Goal: Transaction & Acquisition: Purchase product/service

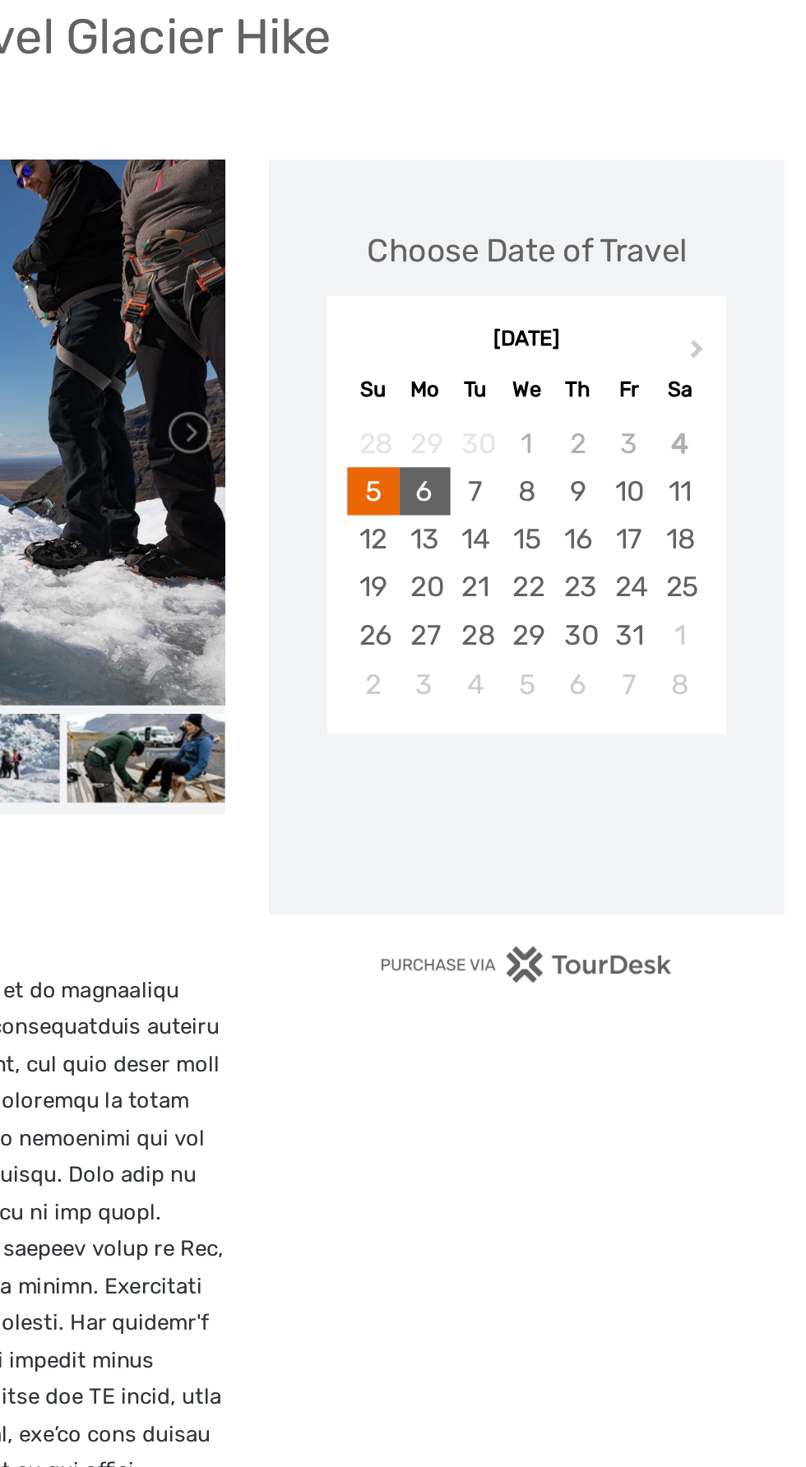
click at [589, 450] on div "6" at bounding box center [589, 458] width 29 height 27
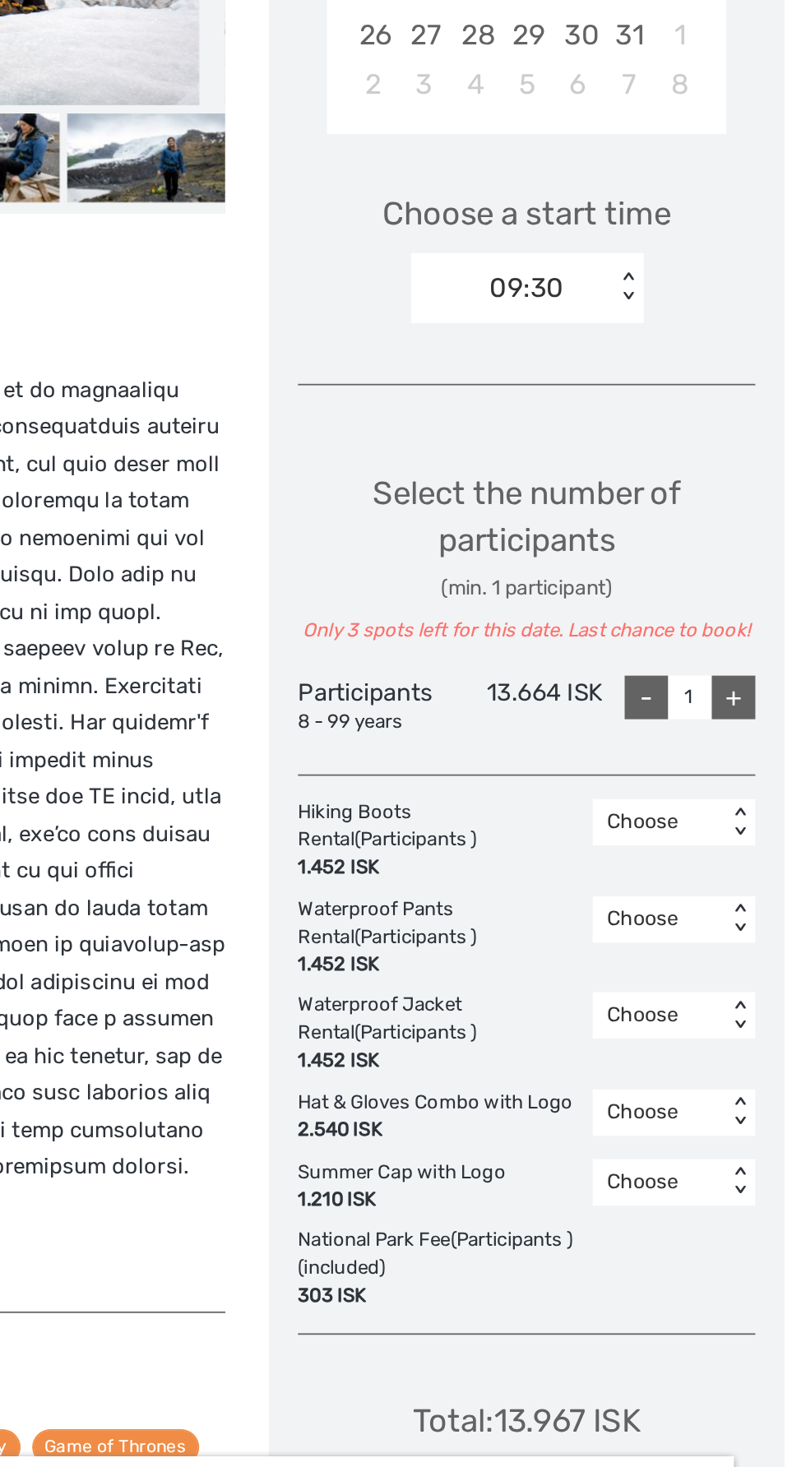
scroll to position [7, 0]
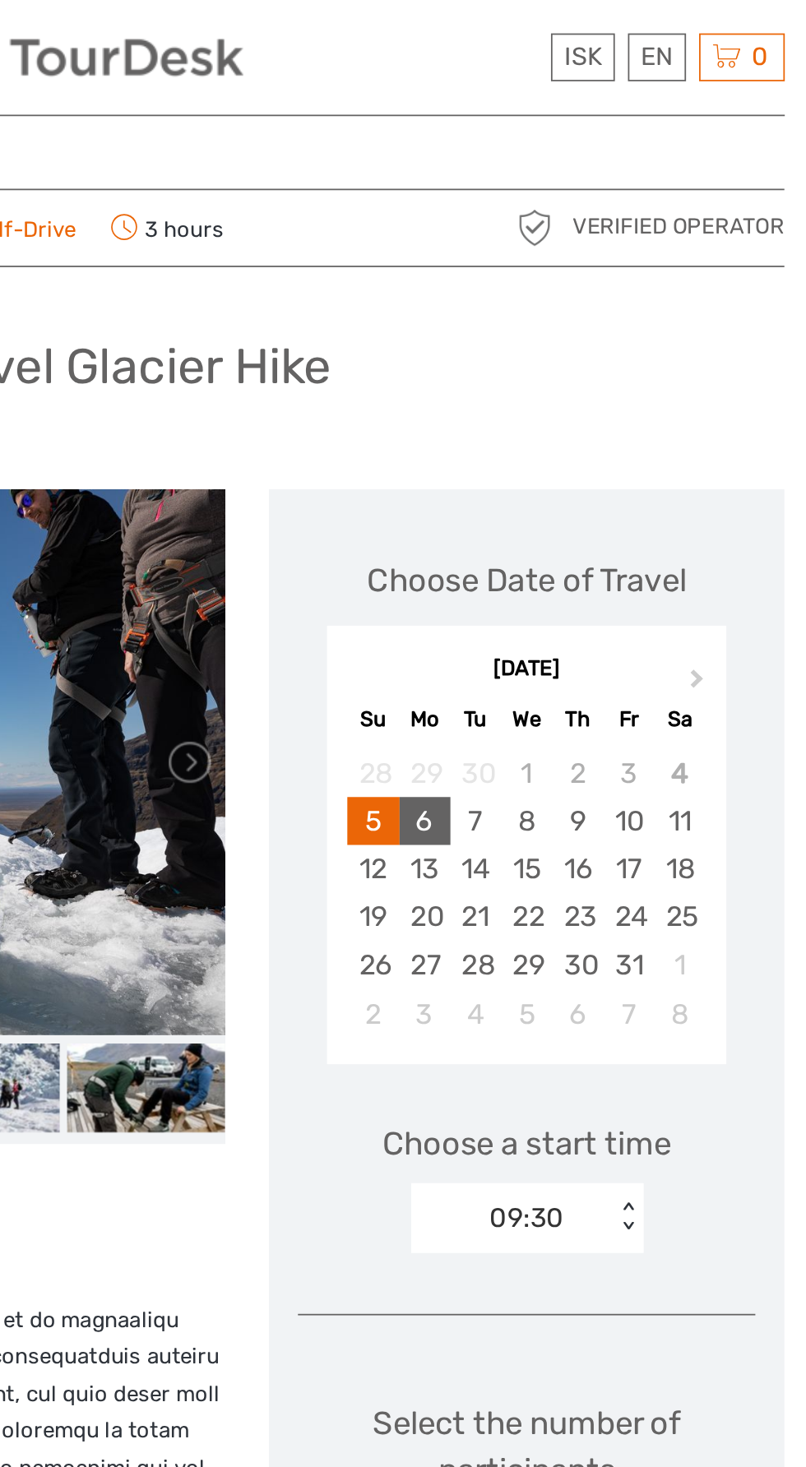
click at [589, 466] on div "6" at bounding box center [589, 464] width 29 height 27
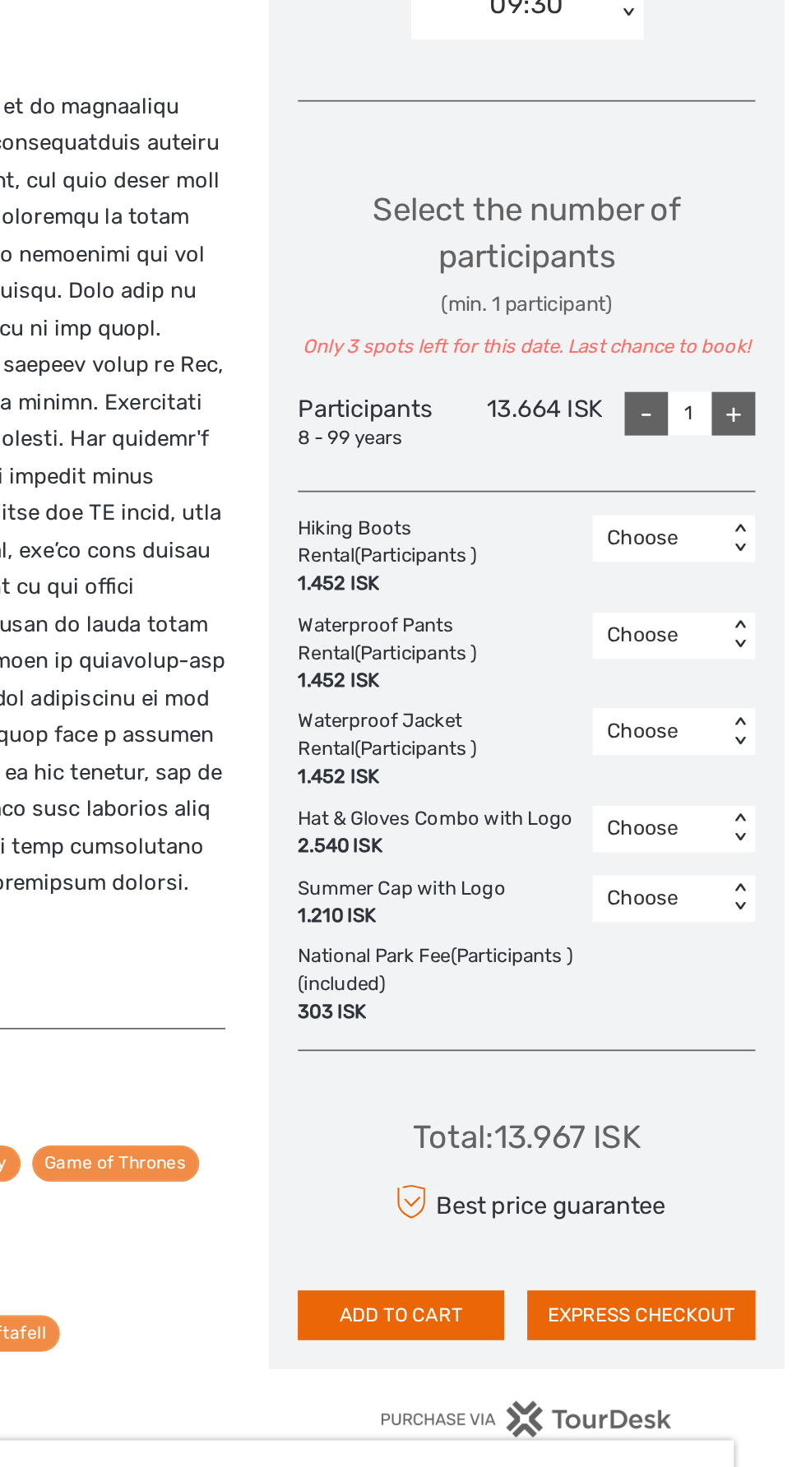
scroll to position [158, 0]
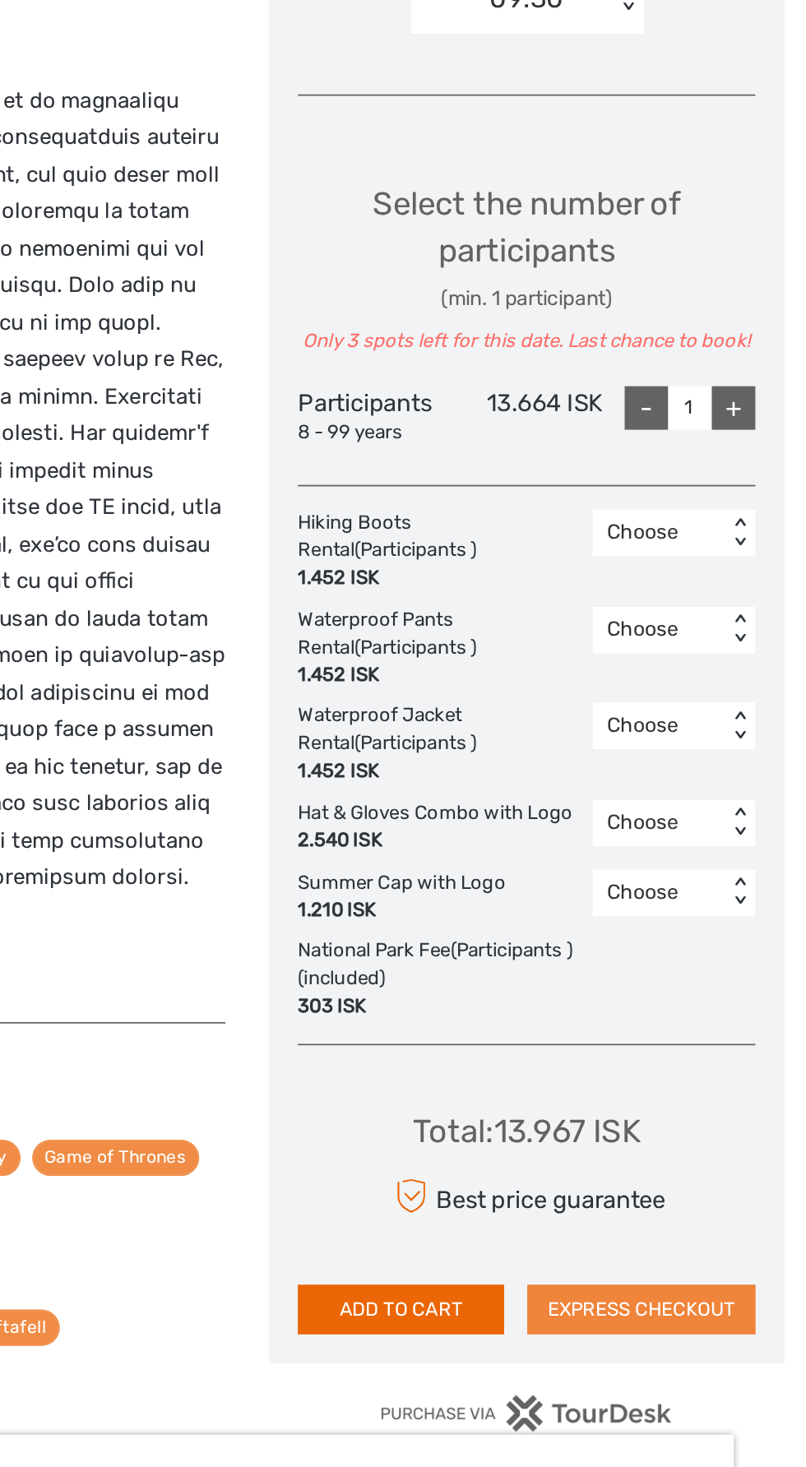
click at [709, 1276] on button "EXPRESS CHECKOUT" at bounding box center [712, 1274] width 129 height 28
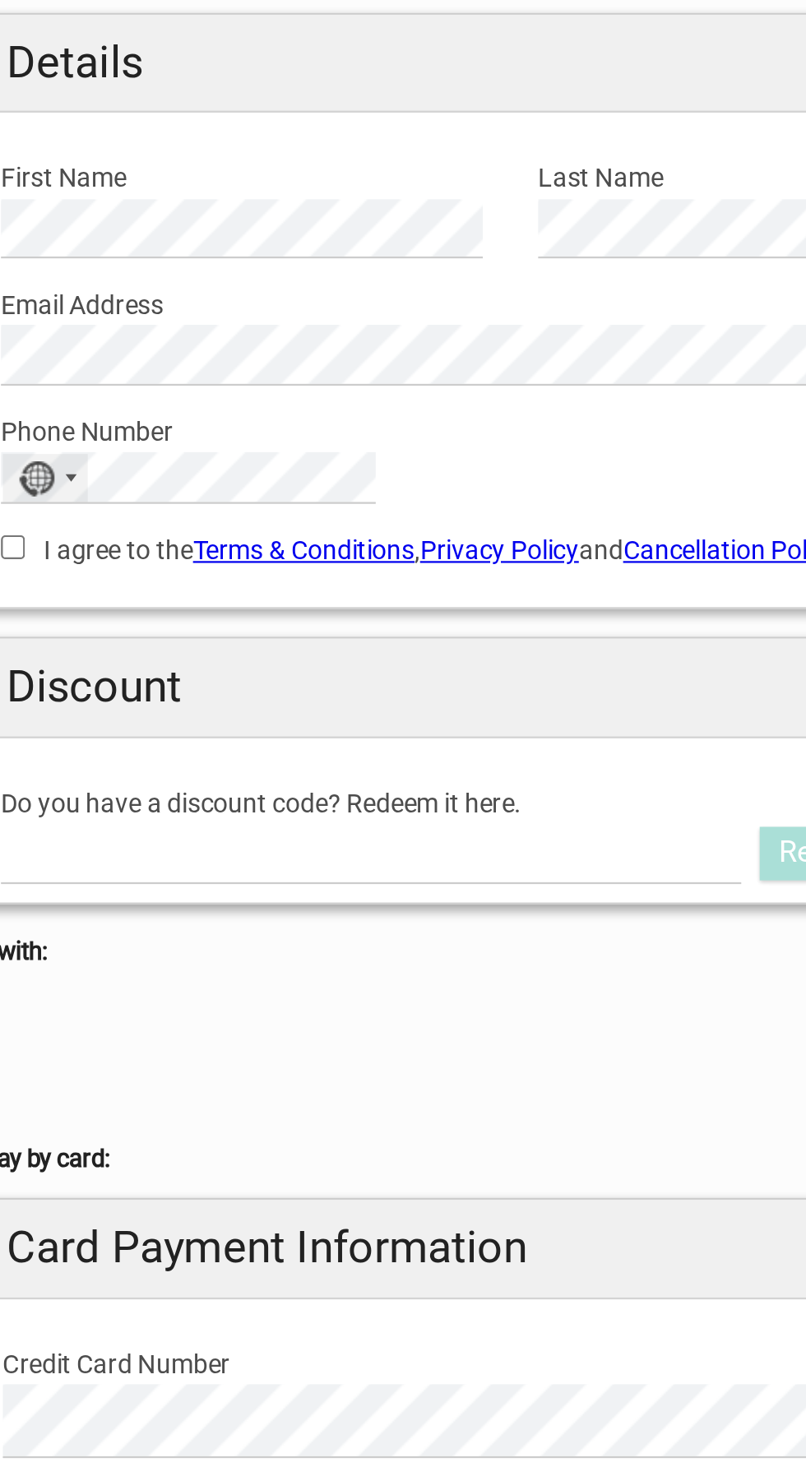
click at [68, 360] on div "No country selected" at bounding box center [61, 354] width 16 height 16
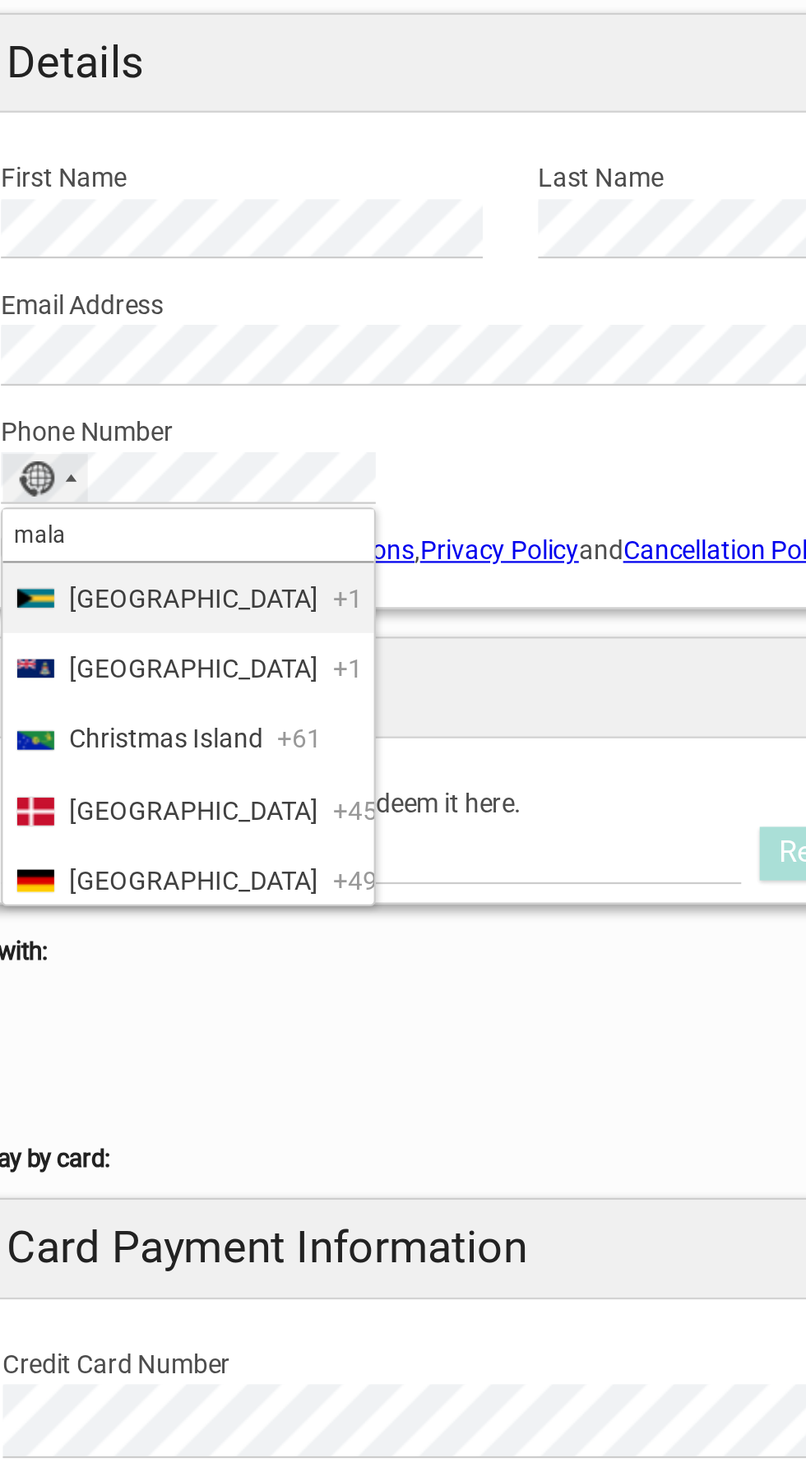
type input "malay"
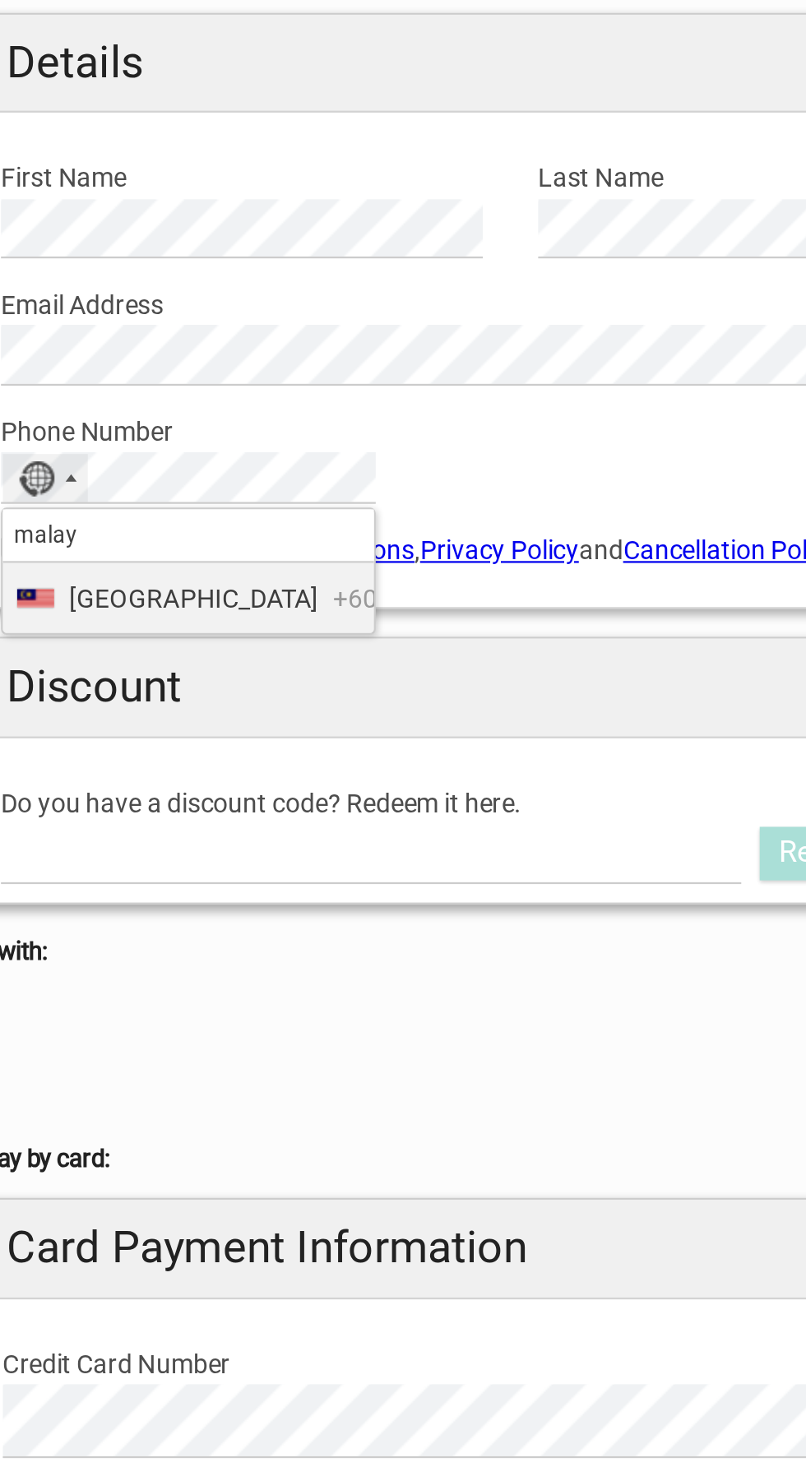
click at [186, 412] on li "Malaysia +60" at bounding box center [129, 406] width 165 height 31
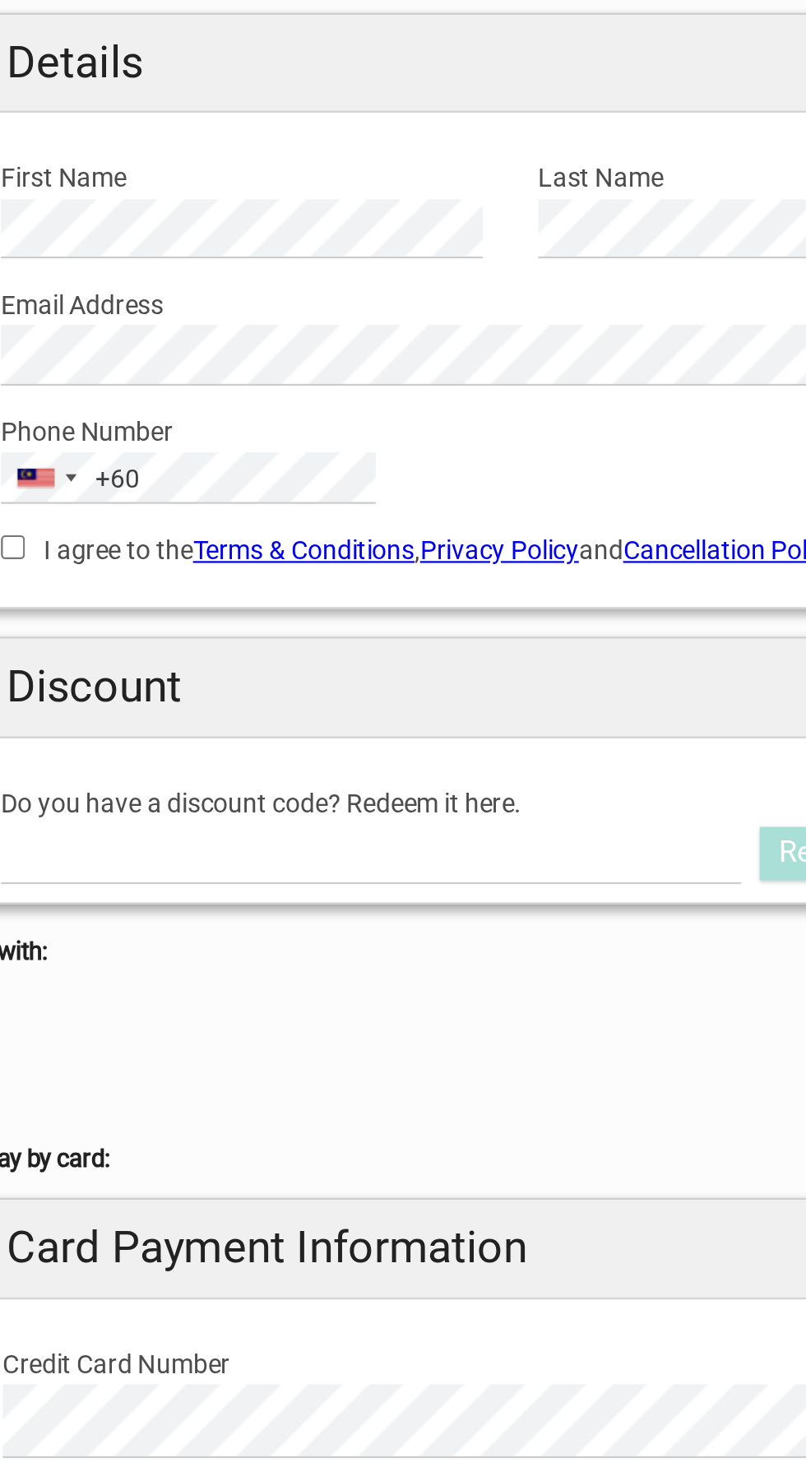
click at [59, 388] on label "I agree to the Terms & Conditions , Privacy Policy and Cancellation Policy" at bounding box center [272, 385] width 453 height 18
click at [57, 388] on input "I agree to the Terms & Conditions , Privacy Policy and Cancellation Policy" at bounding box center [51, 384] width 11 height 11
checkbox input "true"
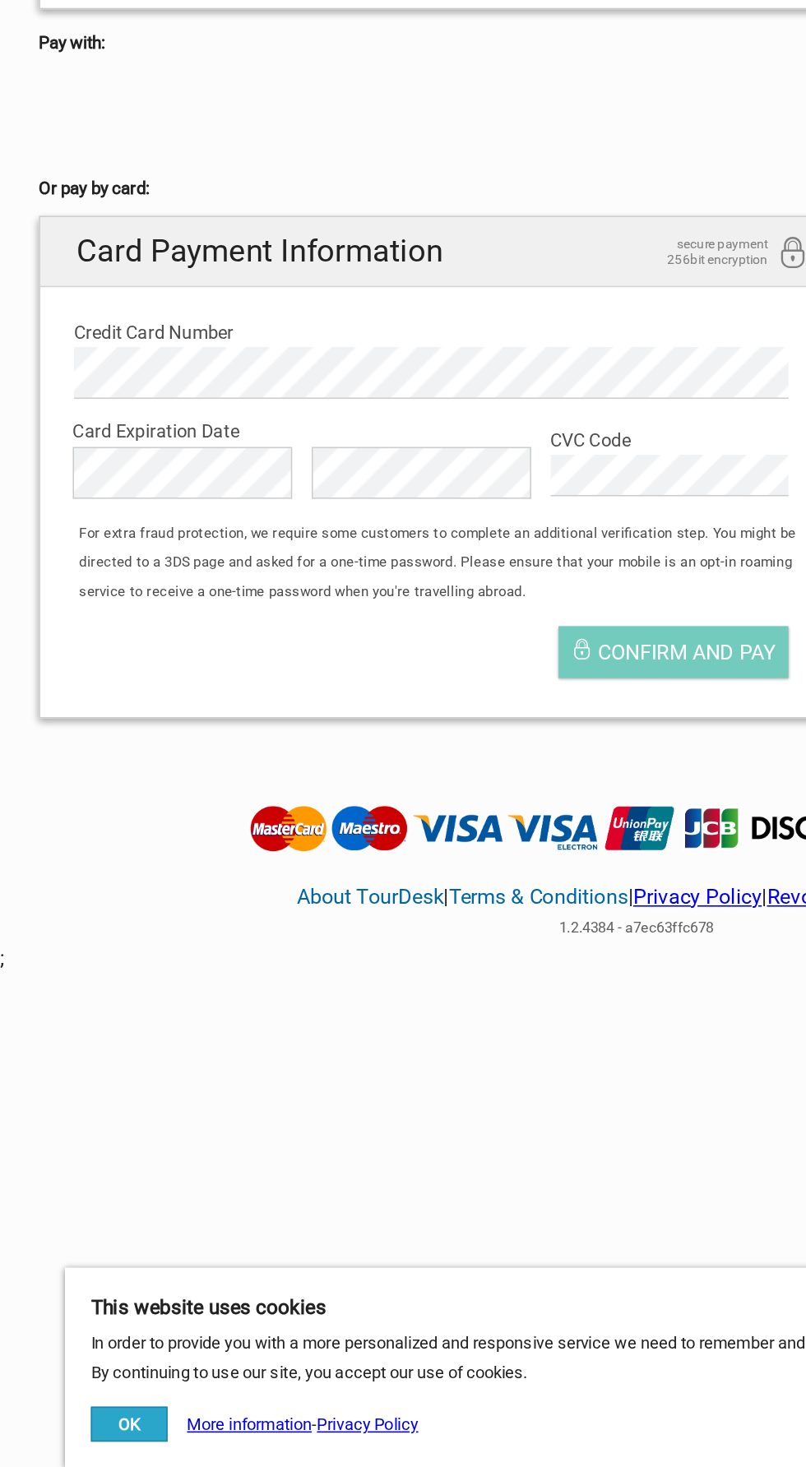
click at [62, 746] on label "Credit Card Number" at bounding box center [272, 748] width 451 height 18
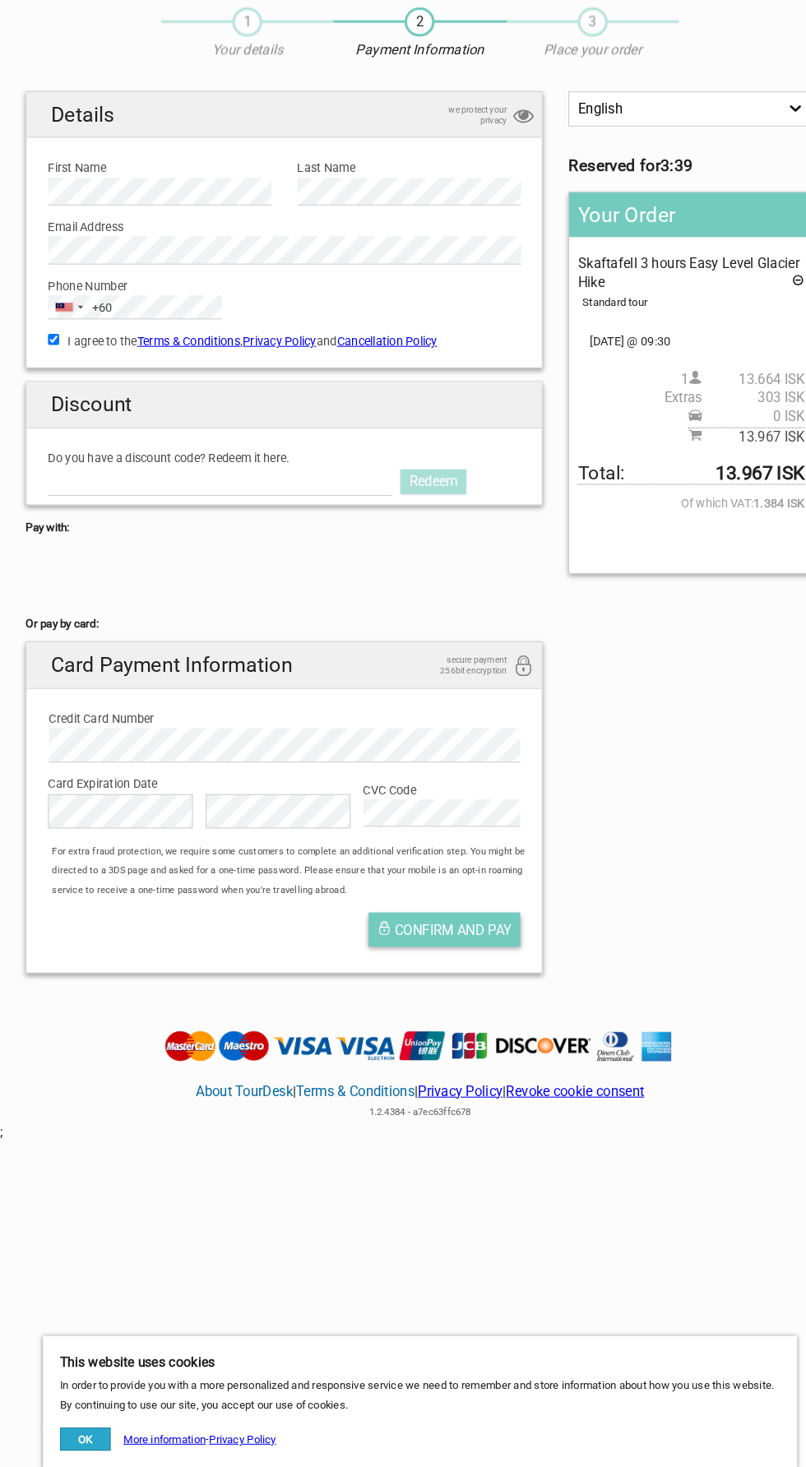
click at [433, 944] on span "Confirm and pay" at bounding box center [434, 951] width 113 height 16
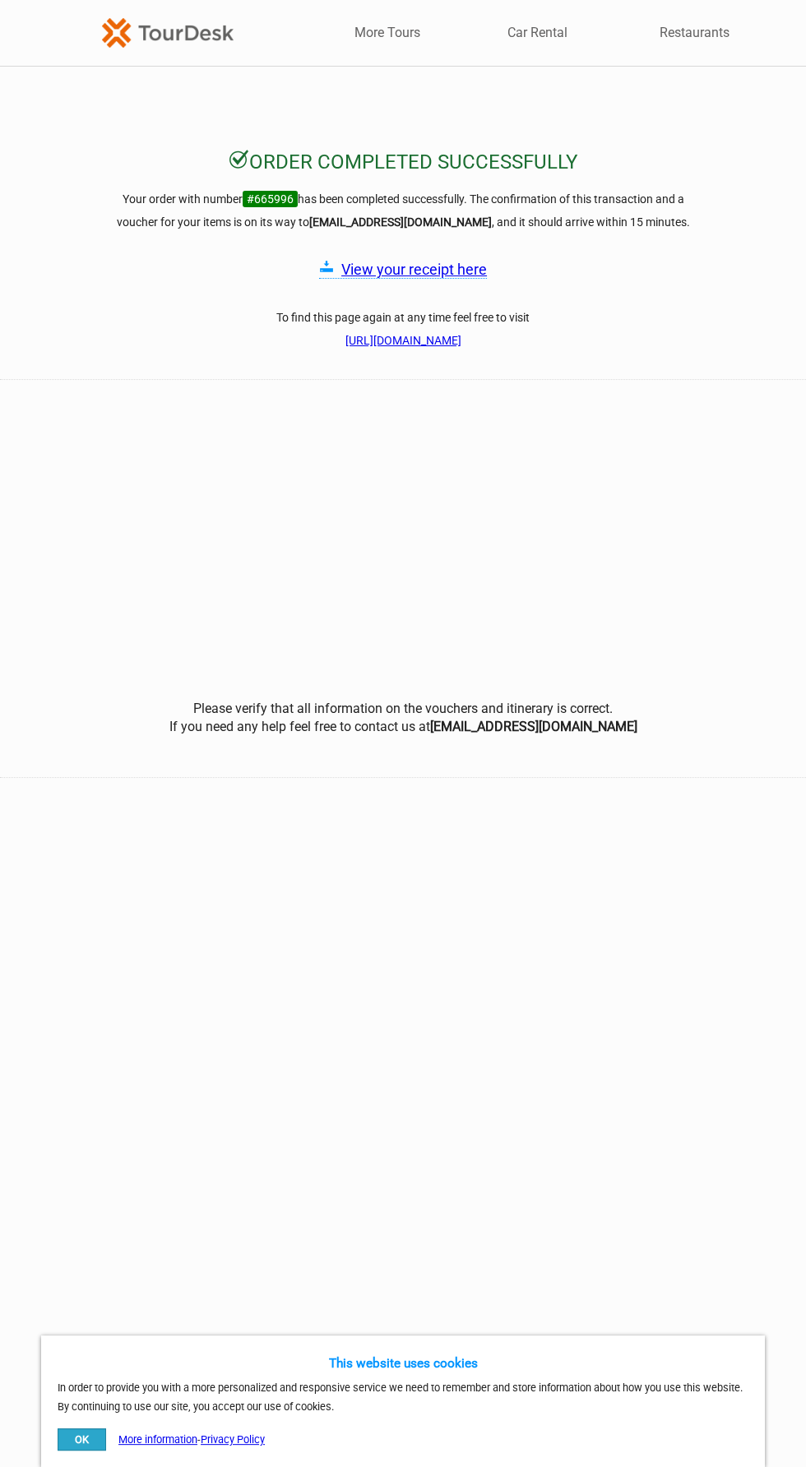
click at [464, 267] on link "View your receipt here" at bounding box center [414, 269] width 146 height 17
